Goal: Communication & Community: Answer question/provide support

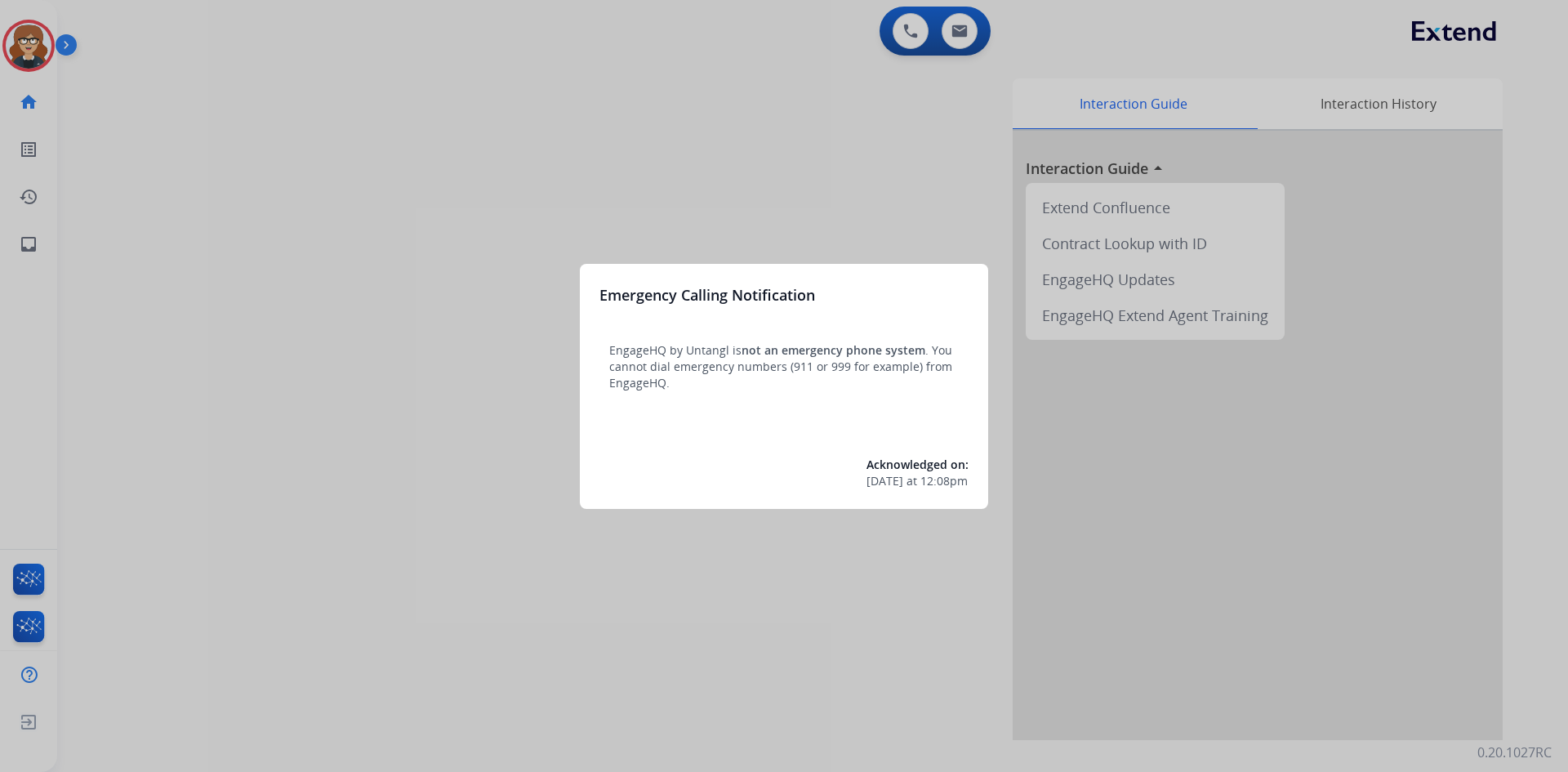
click at [359, 150] on div at bounding box center [784, 386] width 1568 height 772
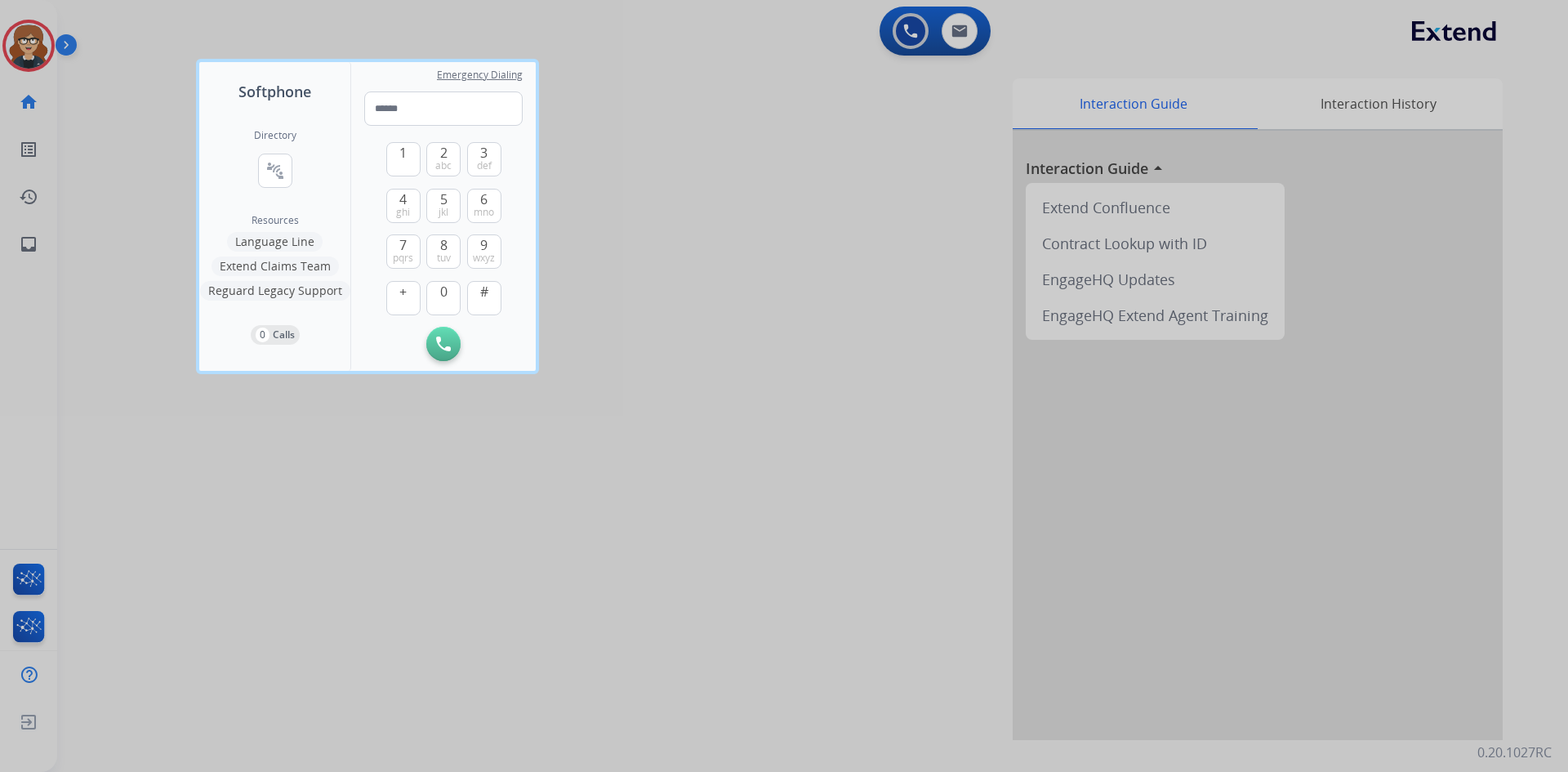
click at [31, 32] on div at bounding box center [784, 386] width 1568 height 772
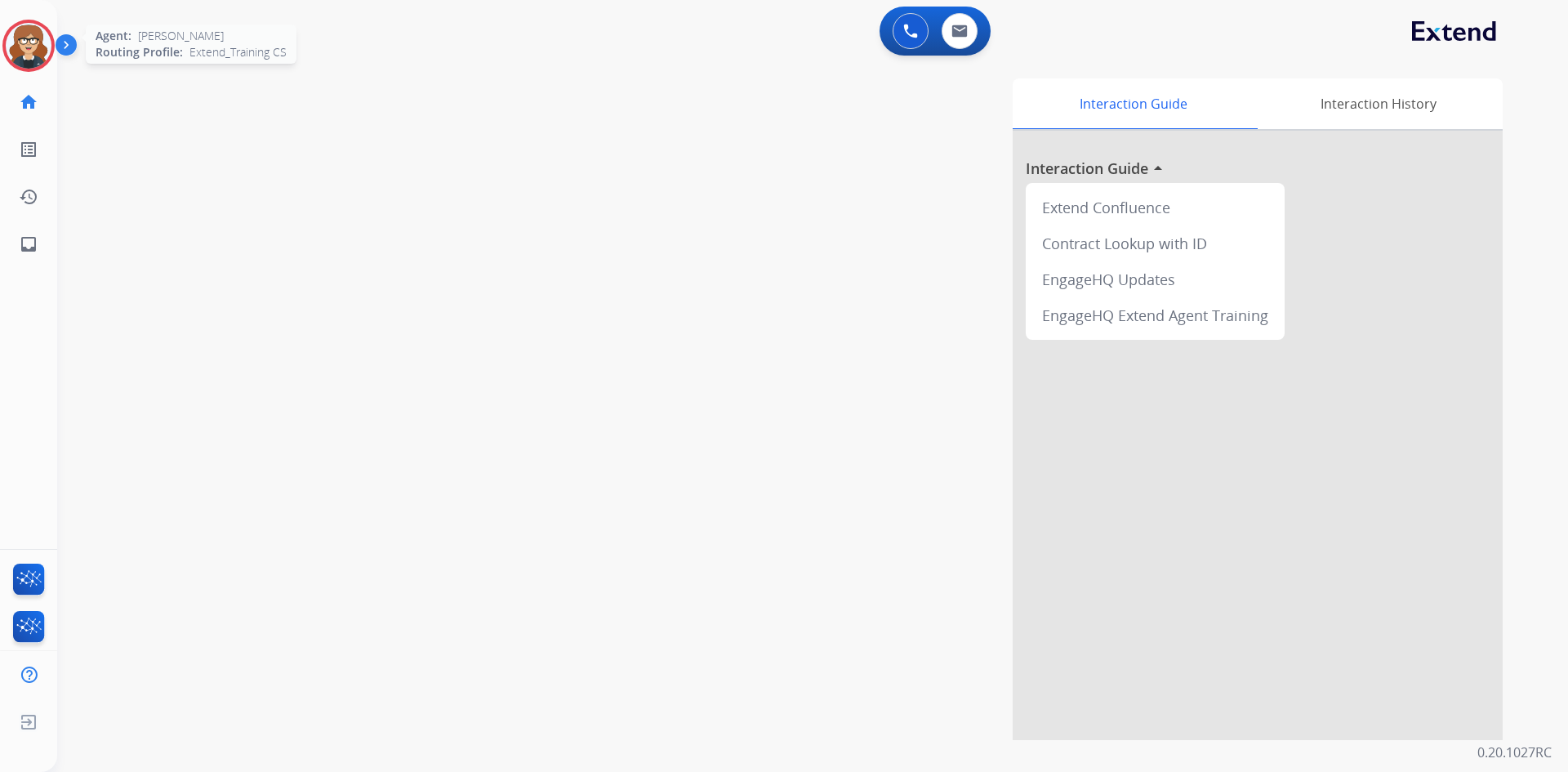
click at [44, 36] on img at bounding box center [28, 46] width 46 height 46
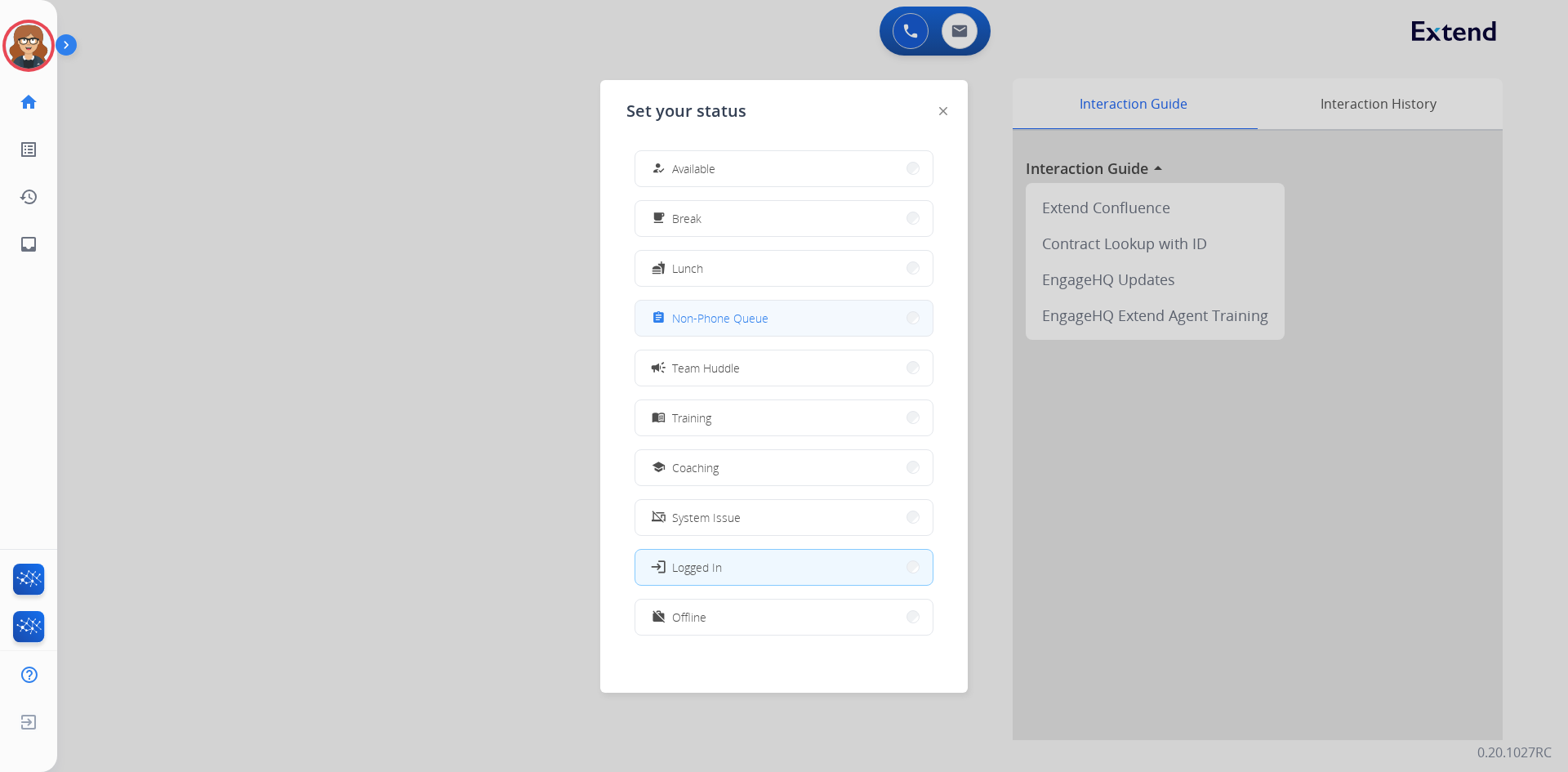
click at [753, 331] on button "assignment Non-Phone Queue" at bounding box center [784, 318] width 298 height 35
